Goal: Task Accomplishment & Management: Manage account settings

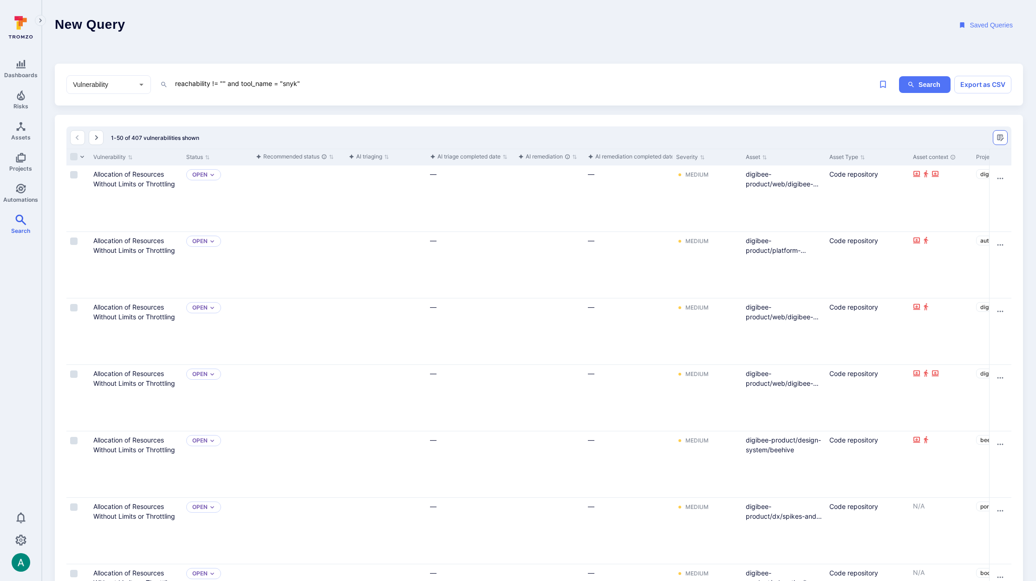
click at [1003, 136] on icon "Manage columns" at bounding box center [1000, 137] width 7 height 7
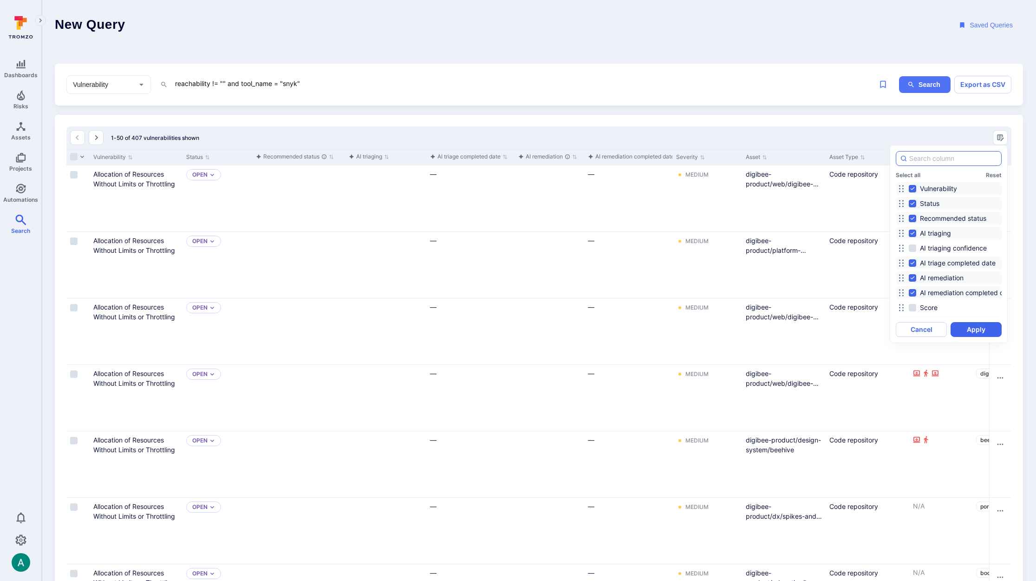
click at [943, 157] on input at bounding box center [953, 158] width 88 height 9
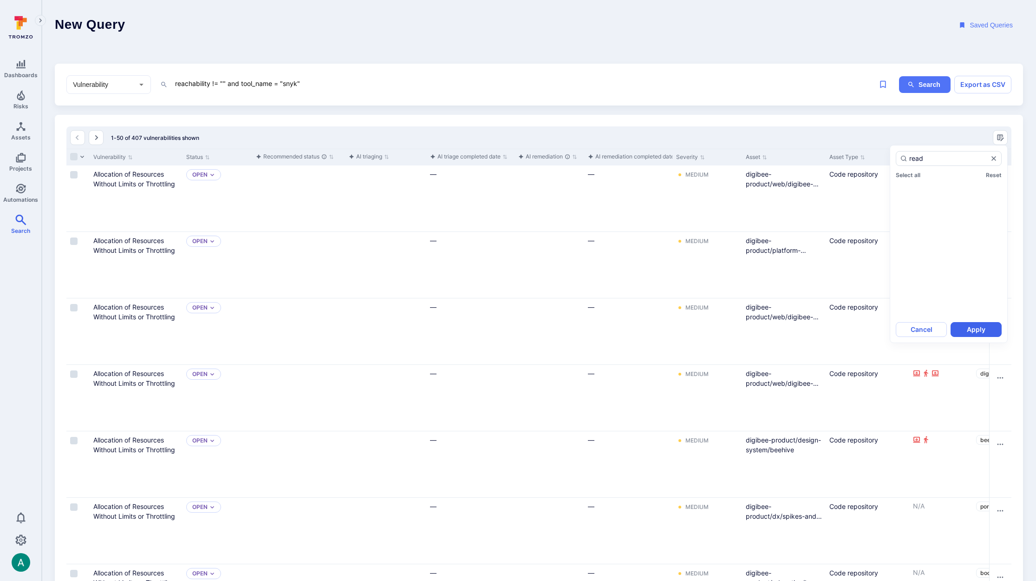
click at [911, 189] on div "Select all Reset" at bounding box center [949, 243] width 106 height 145
click at [937, 159] on input "read" at bounding box center [948, 158] width 79 height 9
type input "reac"
click at [916, 189] on label "Reachability" at bounding box center [934, 188] width 50 height 11
click at [916, 189] on input "Reachability" at bounding box center [912, 188] width 7 height 7
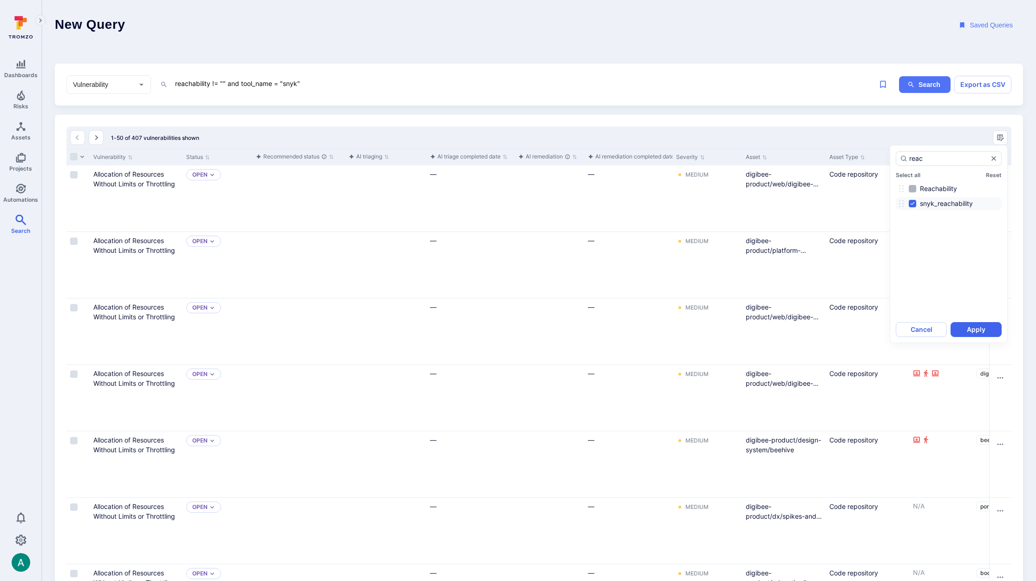
checkbox input "true"
click at [998, 159] on div "reac" at bounding box center [949, 158] width 106 height 15
click at [988, 159] on input "reac" at bounding box center [948, 158] width 79 height 9
click at [994, 159] on icon "Clear selection" at bounding box center [994, 158] width 5 height 5
click at [988, 159] on input "reac" at bounding box center [948, 158] width 79 height 9
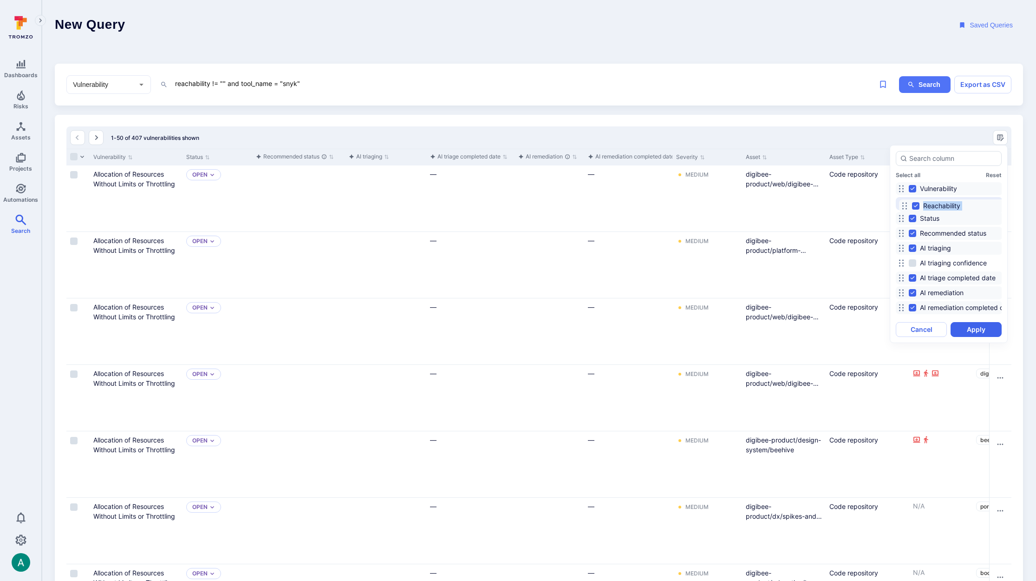
drag, startPoint x: 900, startPoint y: 187, endPoint x: 903, endPoint y: 204, distance: 17.9
click at [903, 204] on icon at bounding box center [904, 205] width 7 height 7
click at [971, 327] on button "Apply" at bounding box center [976, 329] width 51 height 15
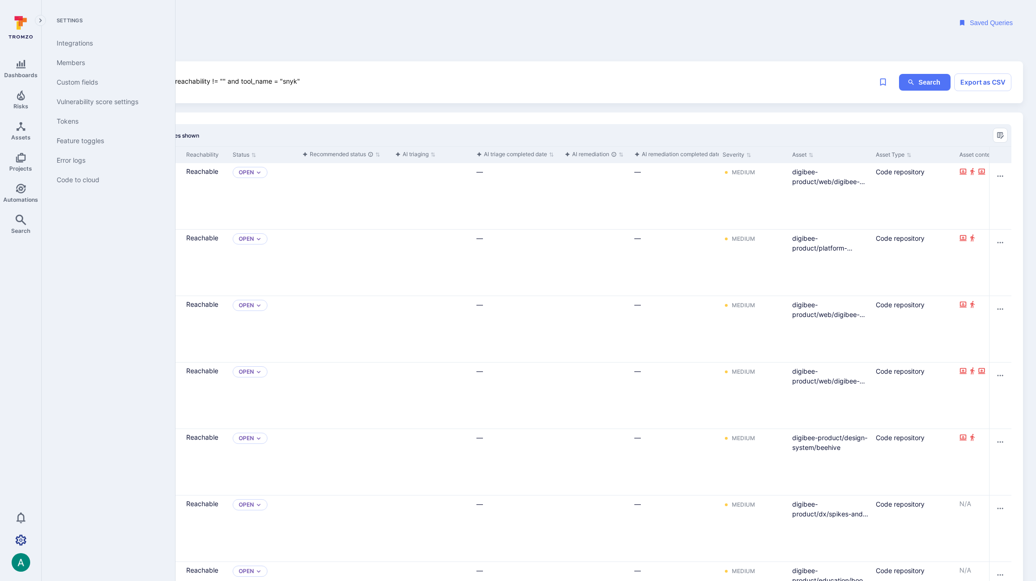
scroll to position [2, 0]
click at [19, 540] on icon "Settings" at bounding box center [20, 539] width 11 height 11
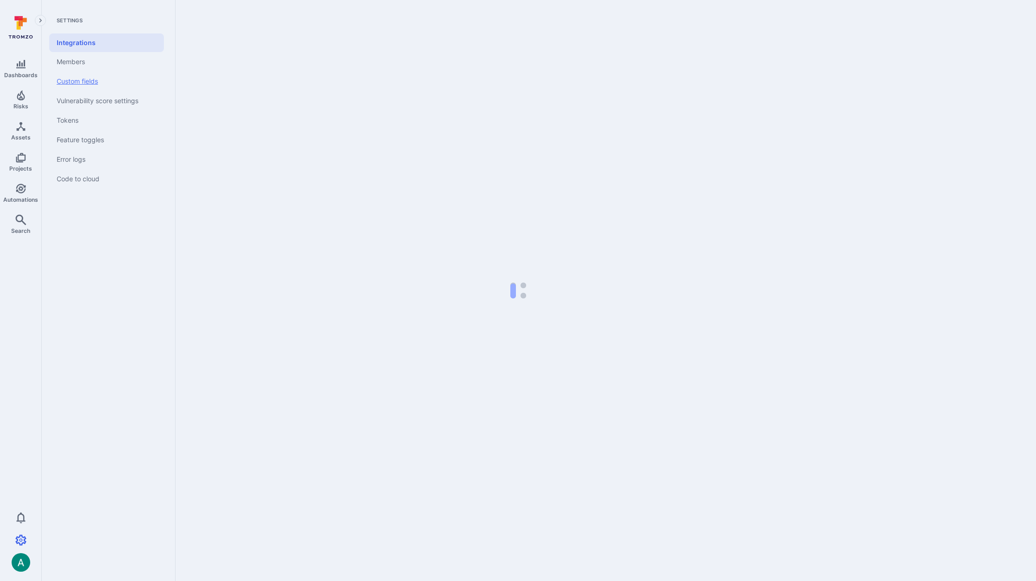
click at [89, 83] on link "Custom fields" at bounding box center [106, 82] width 115 height 20
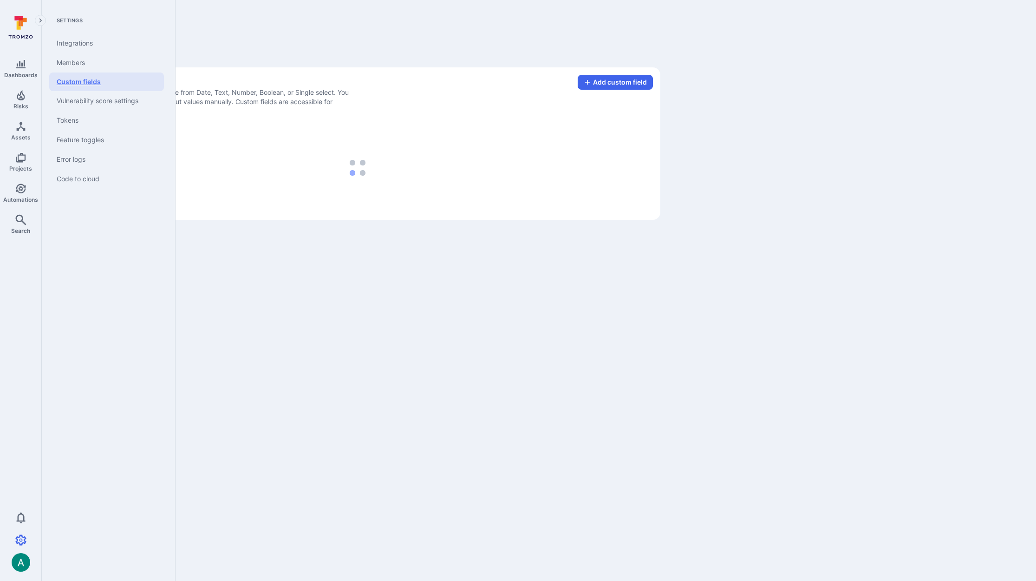
scroll to position [0, 0]
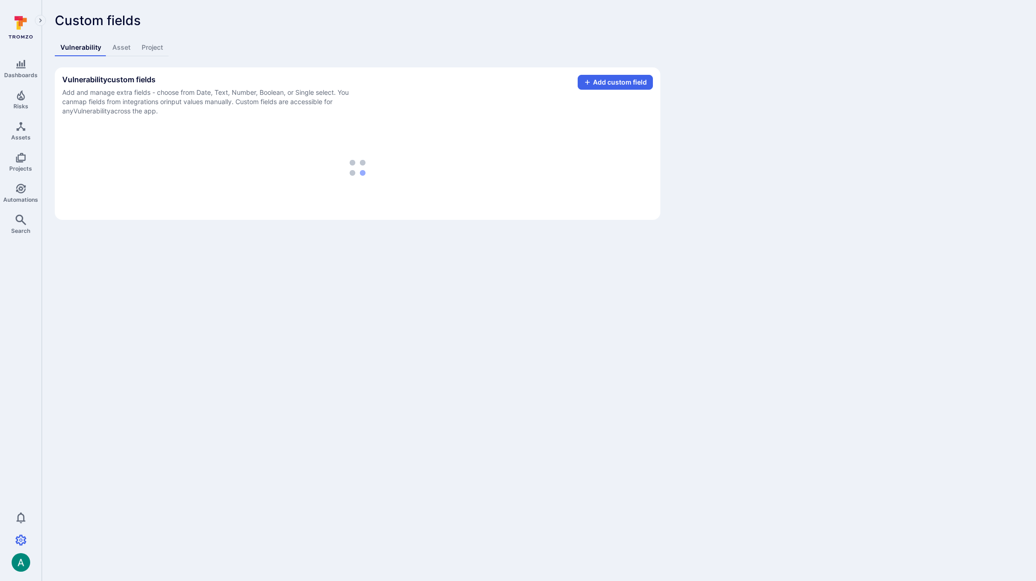
scroll to position [0, 0]
click at [280, 92] on p "Add and manage extra fields - choose from Date, Text, Number, Boolean, or Singl…" at bounding box center [210, 102] width 297 height 28
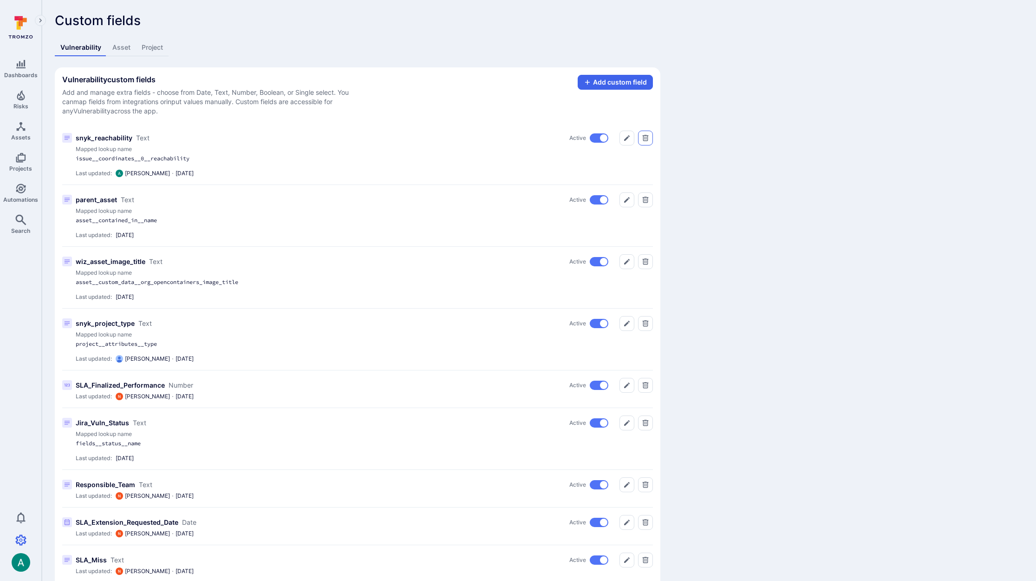
click at [642, 136] on icon "Delete" at bounding box center [645, 137] width 7 height 7
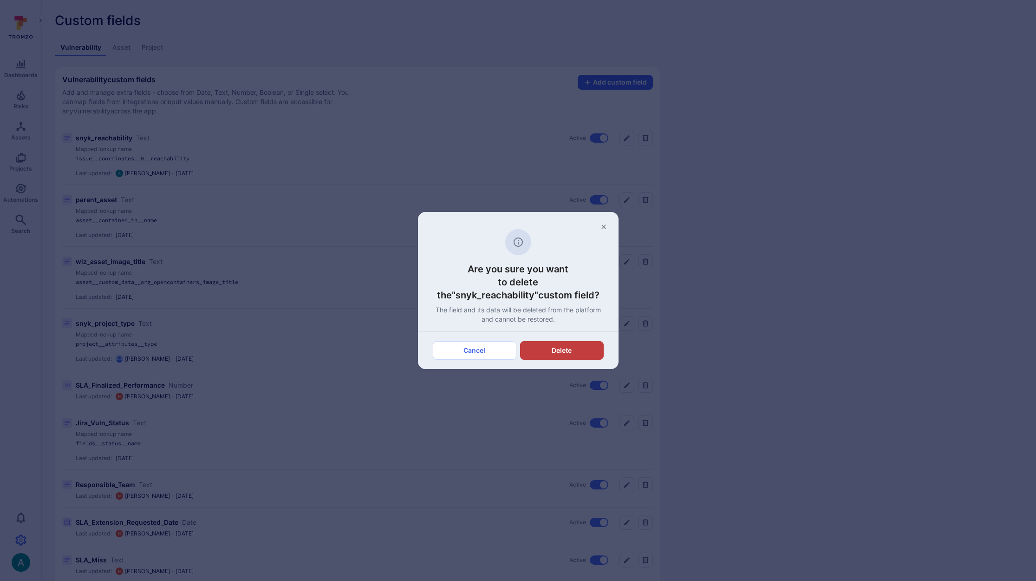
click at [571, 351] on button "Delete" at bounding box center [562, 350] width 84 height 19
